Goal: Information Seeking & Learning: Learn about a topic

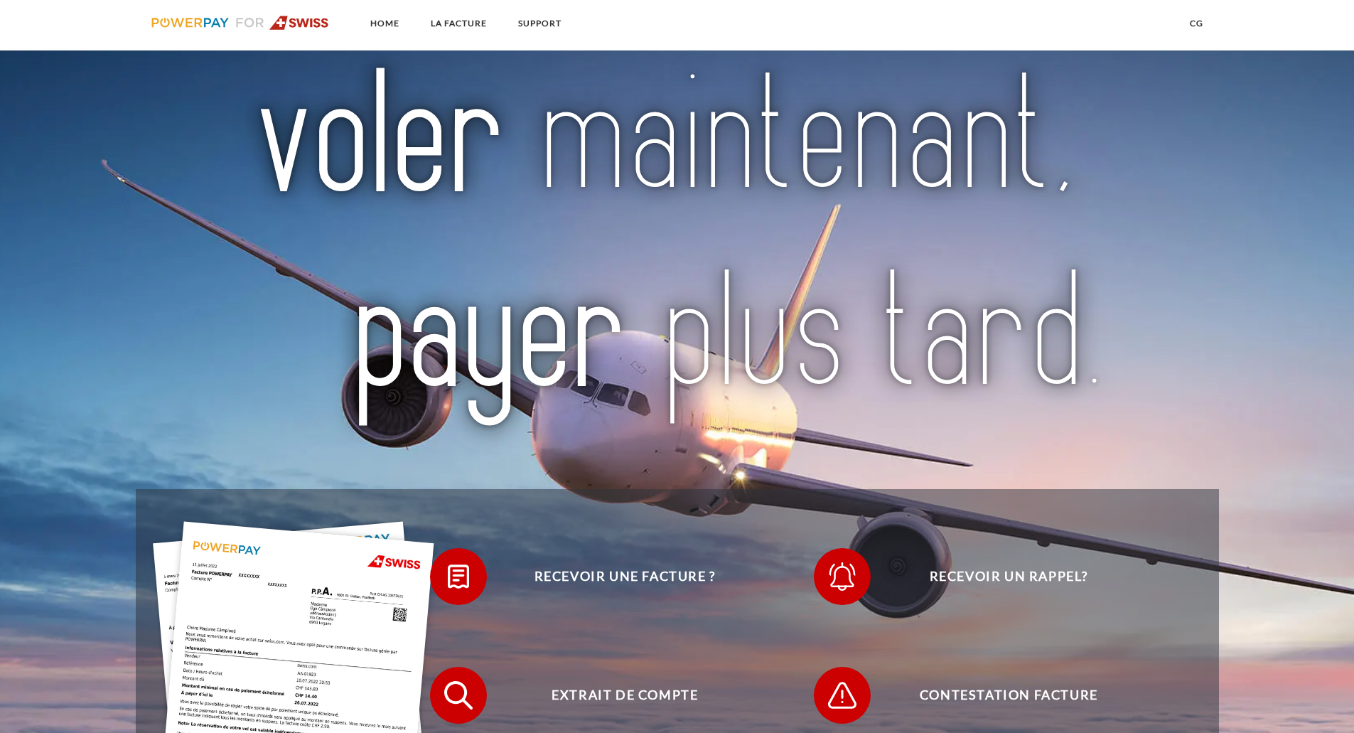
scroll to position [142, 0]
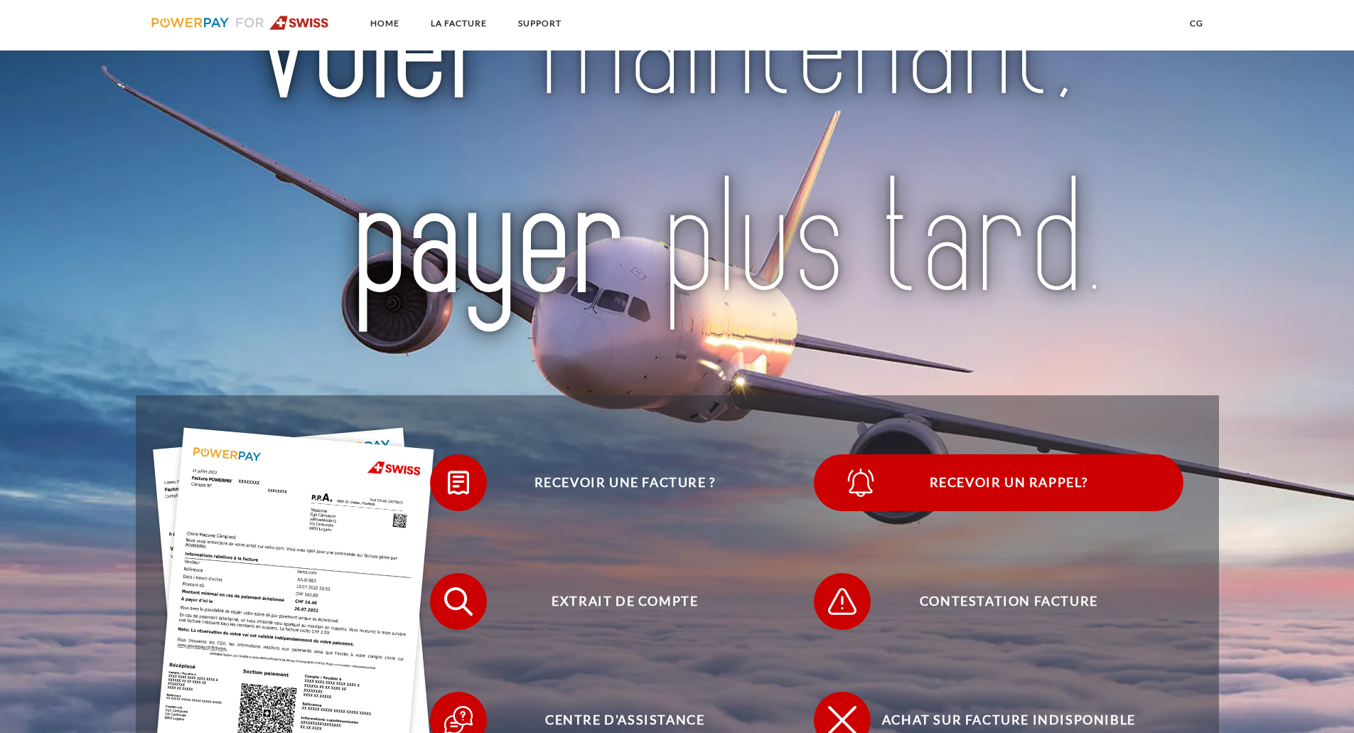
click at [1006, 483] on span "Recevoir un rappel?" at bounding box center [1008, 482] width 348 height 57
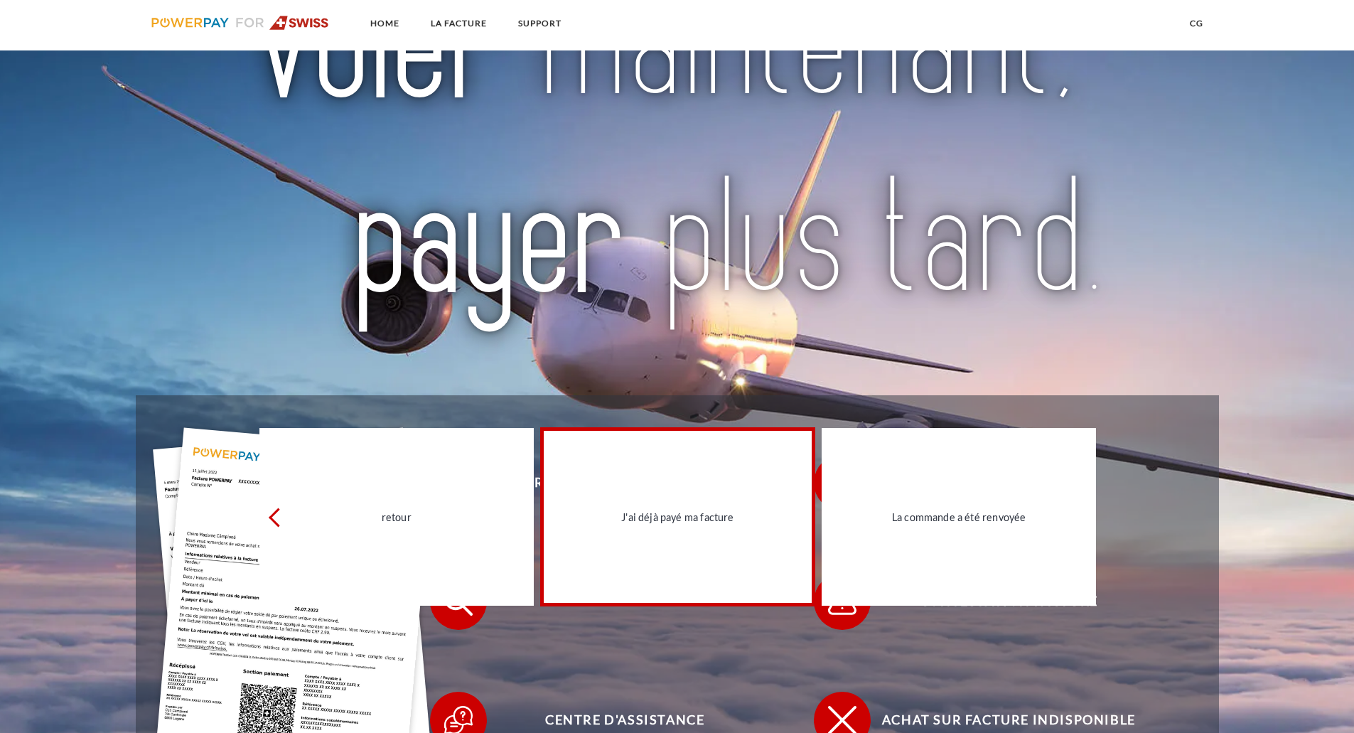
click at [697, 521] on div "J'ai déjà payé ma facture" at bounding box center [677, 516] width 257 height 19
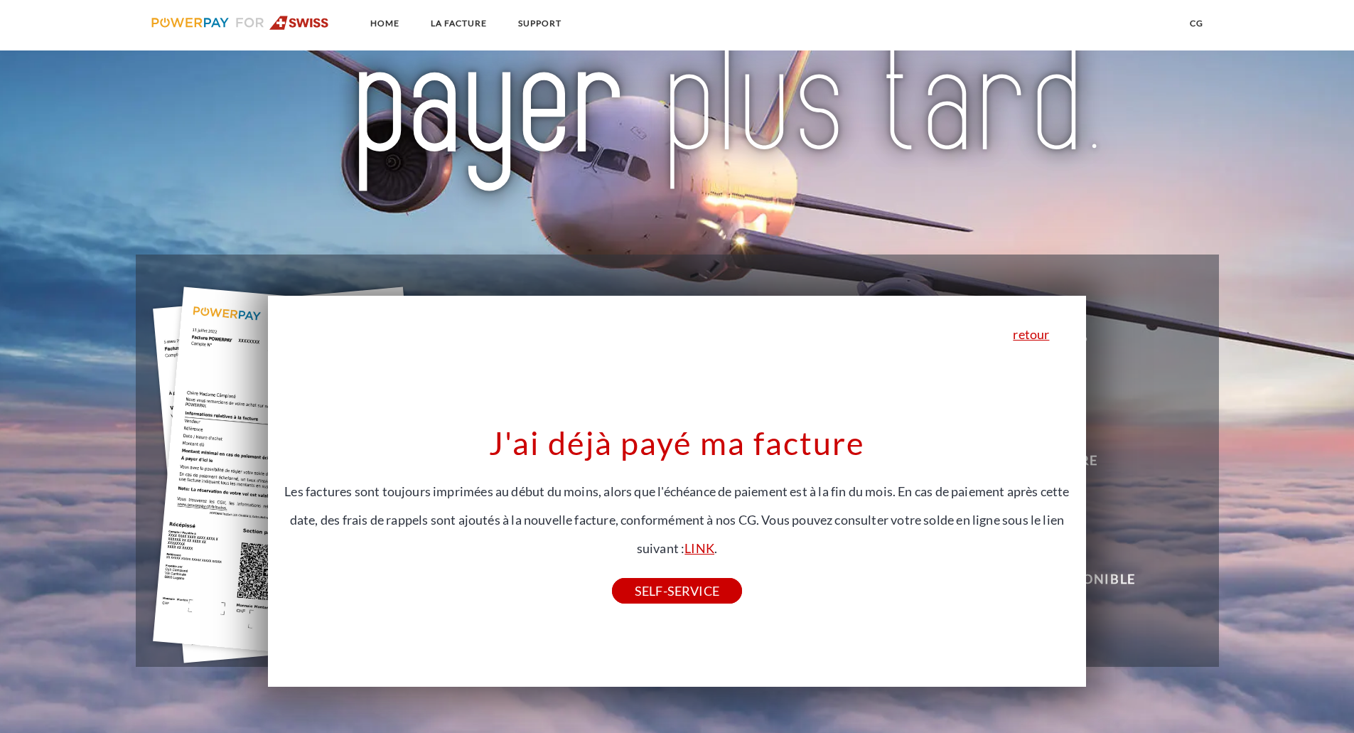
scroll to position [284, 0]
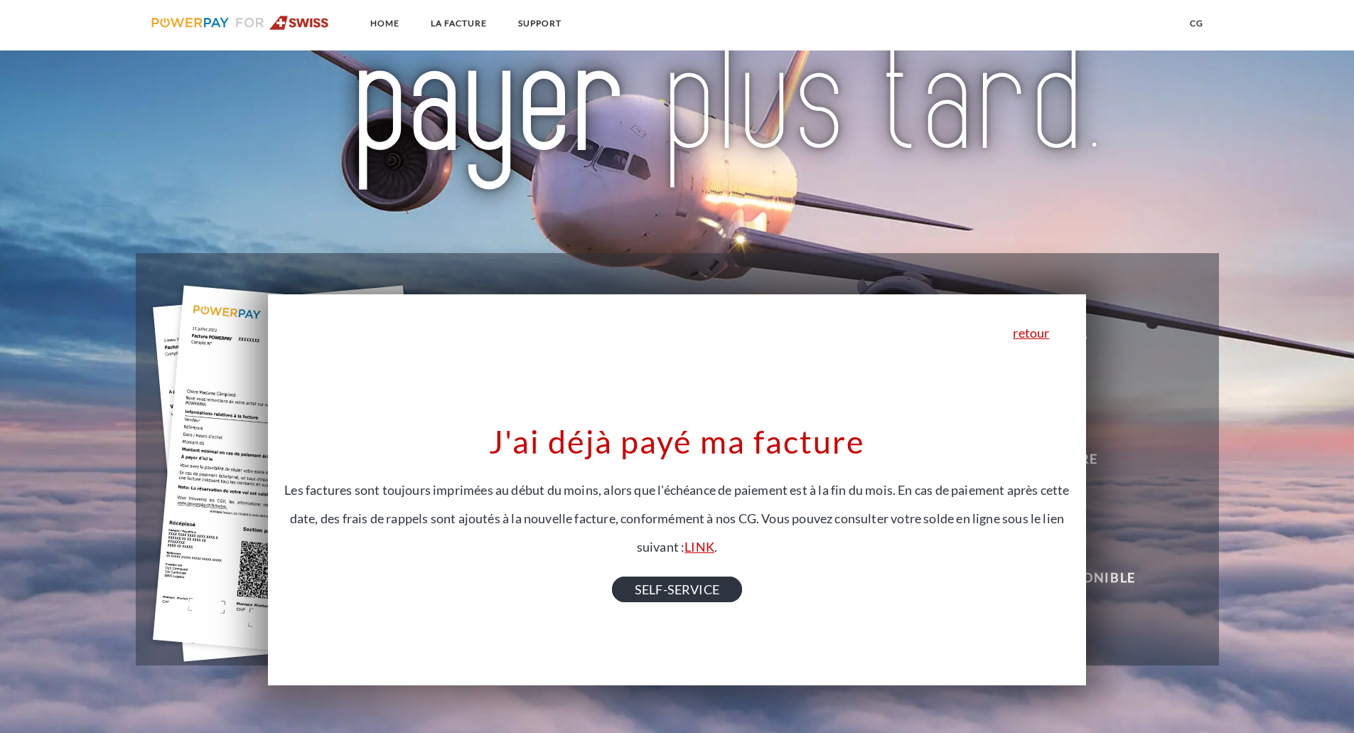
click at [686, 588] on link "SELF-SERVICE" at bounding box center [677, 589] width 130 height 26
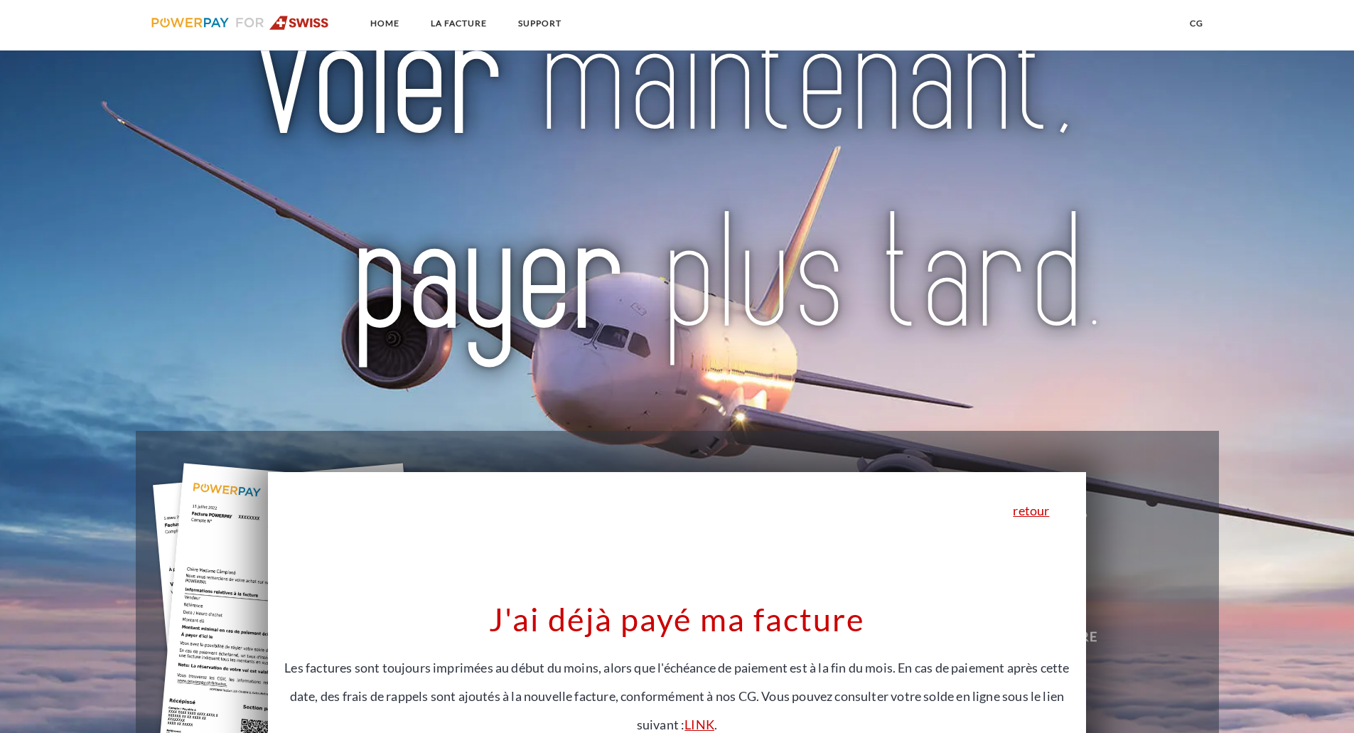
scroll to position [0, 0]
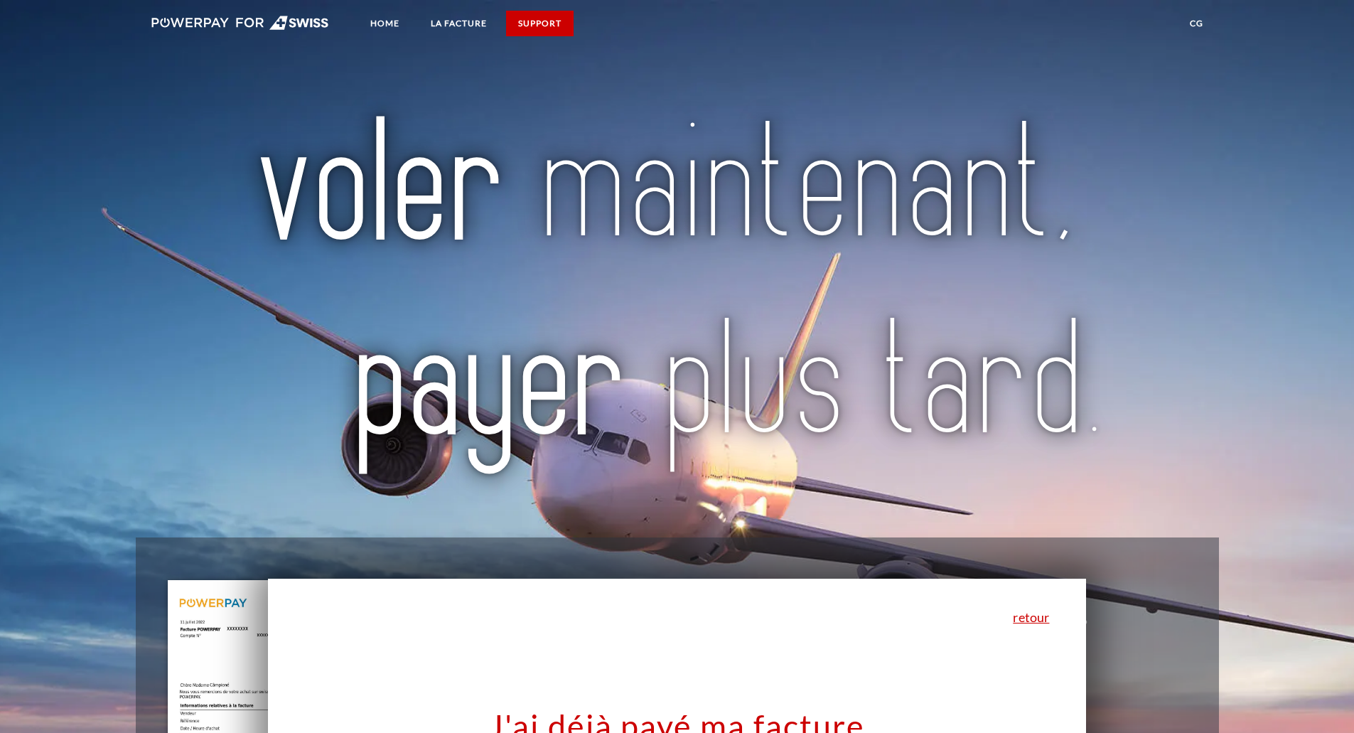
click at [558, 14] on link "SUPPORT" at bounding box center [540, 24] width 68 height 26
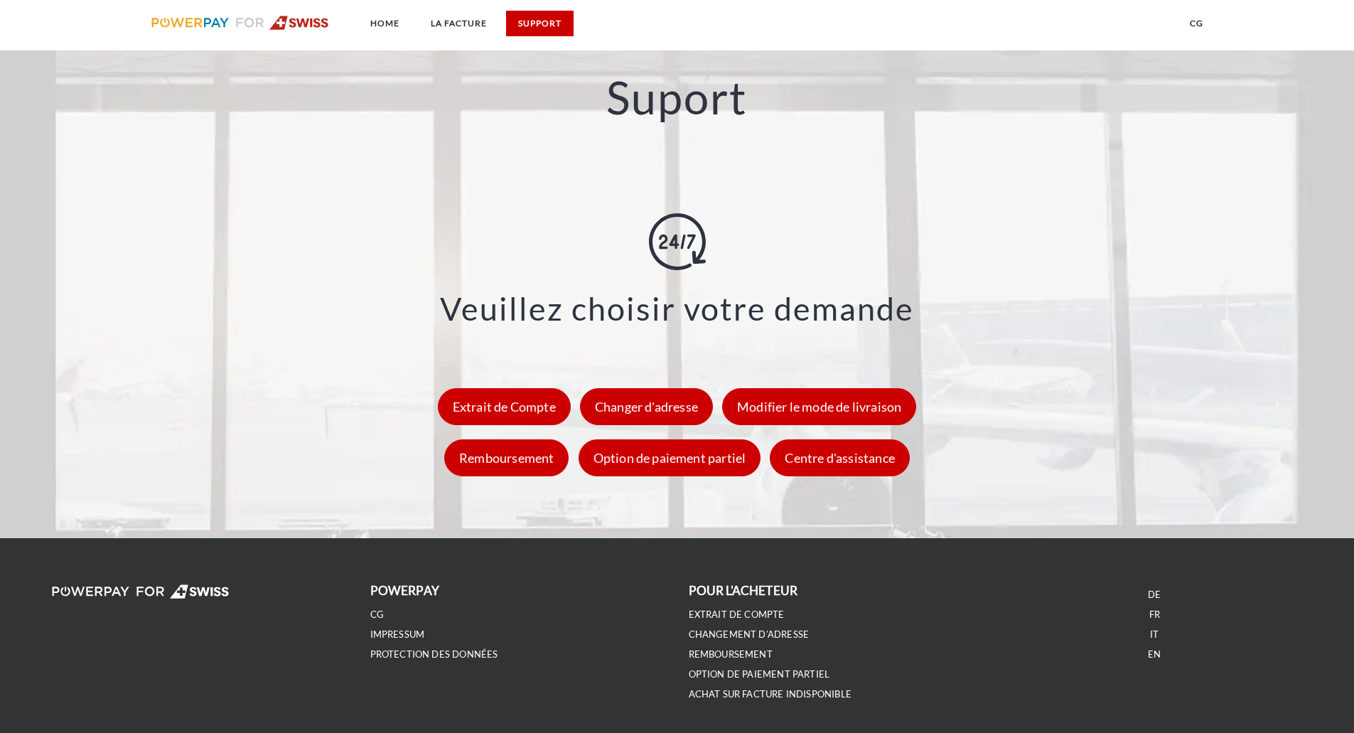
scroll to position [1918, 0]
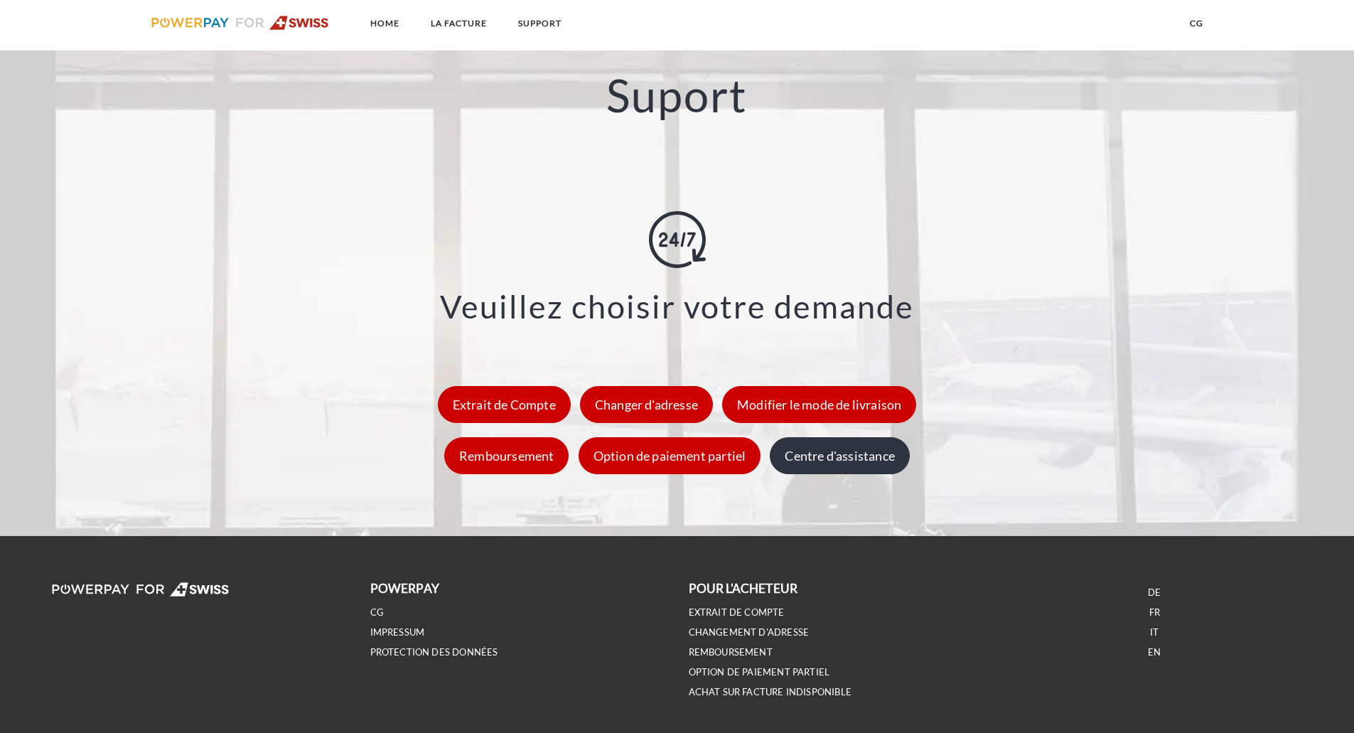
click at [875, 462] on div "Centre d'assistance" at bounding box center [839, 455] width 139 height 37
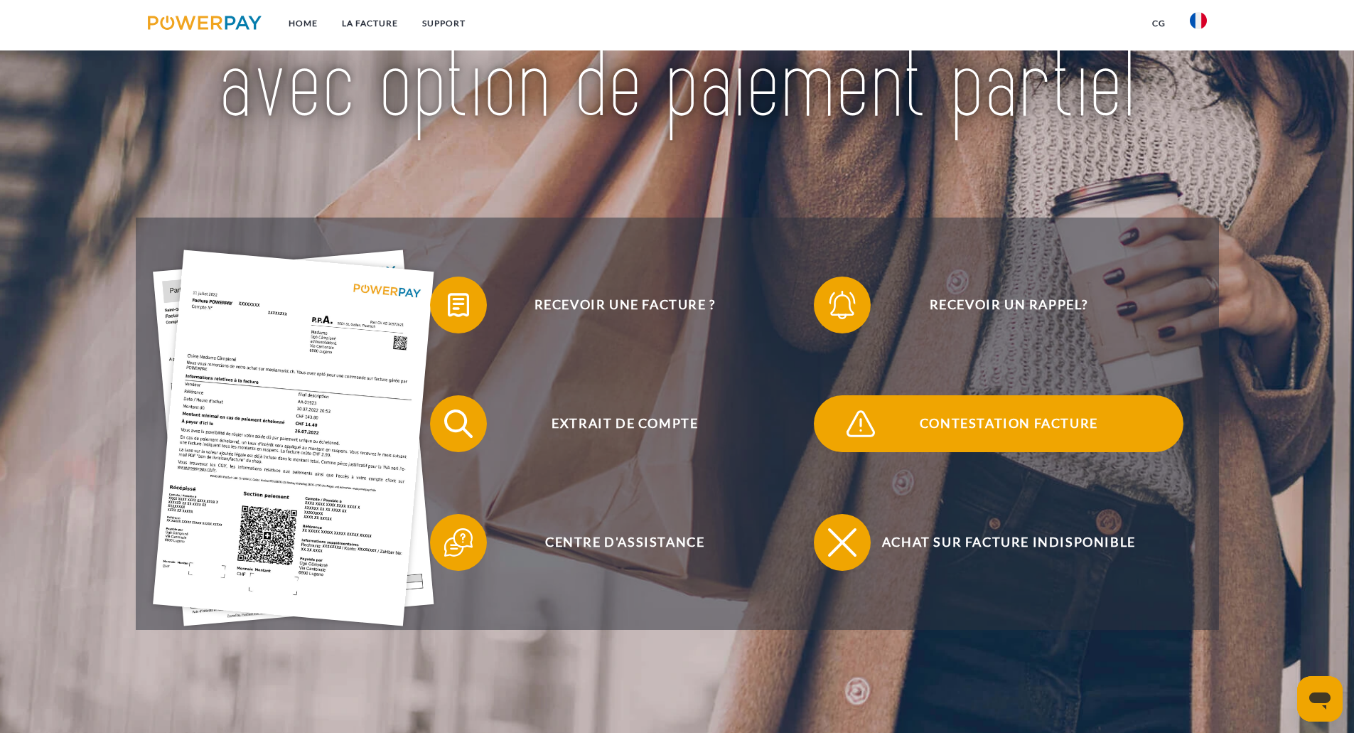
scroll to position [213, 0]
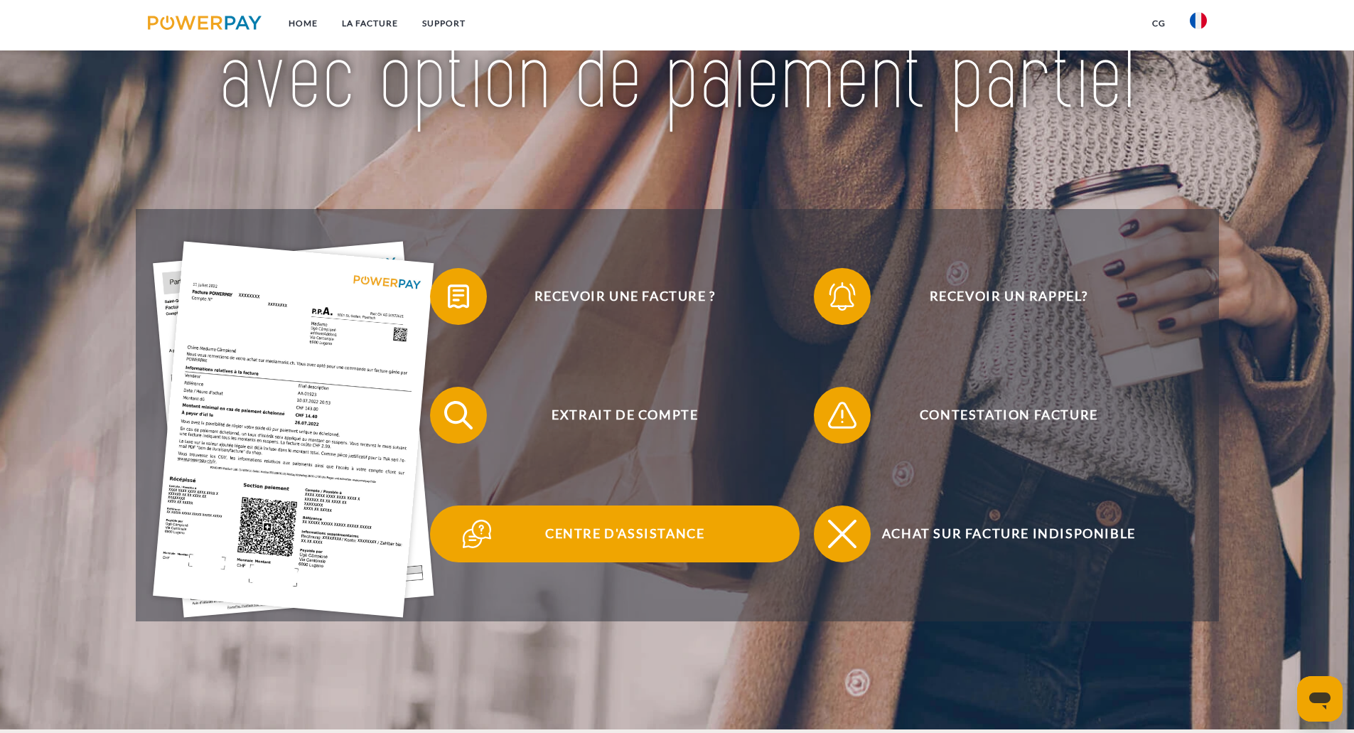
click at [590, 512] on span "Centre d'assistance" at bounding box center [625, 533] width 348 height 57
